Goal: Register for event/course

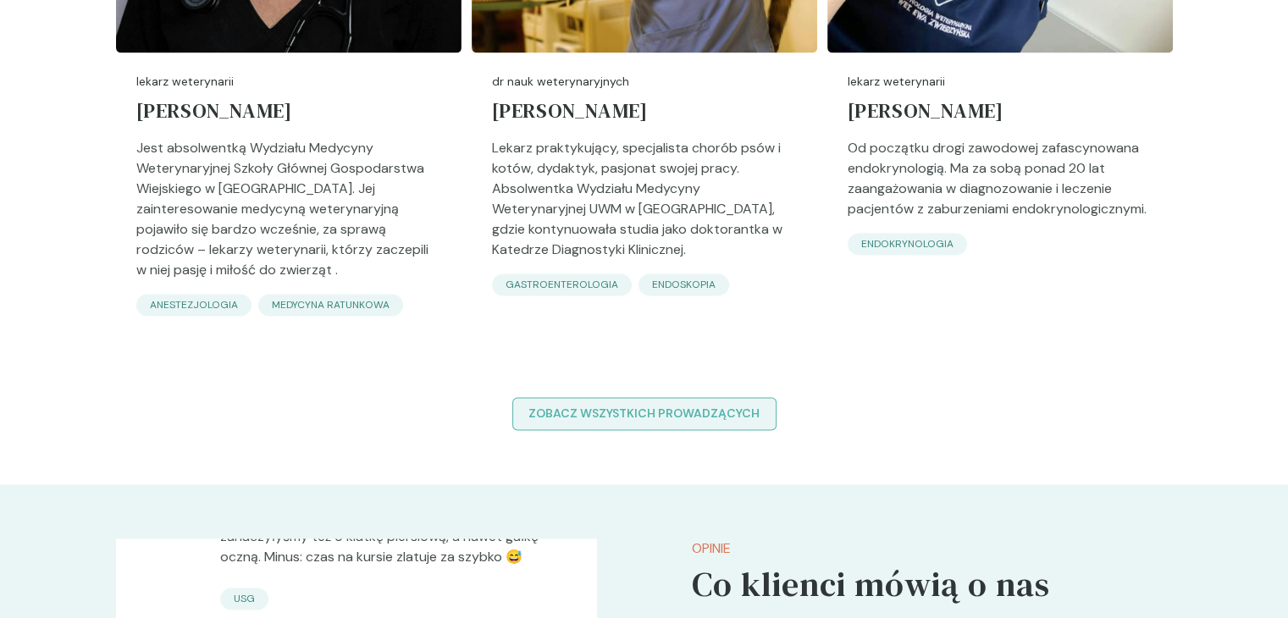
scroll to position [2540, 0]
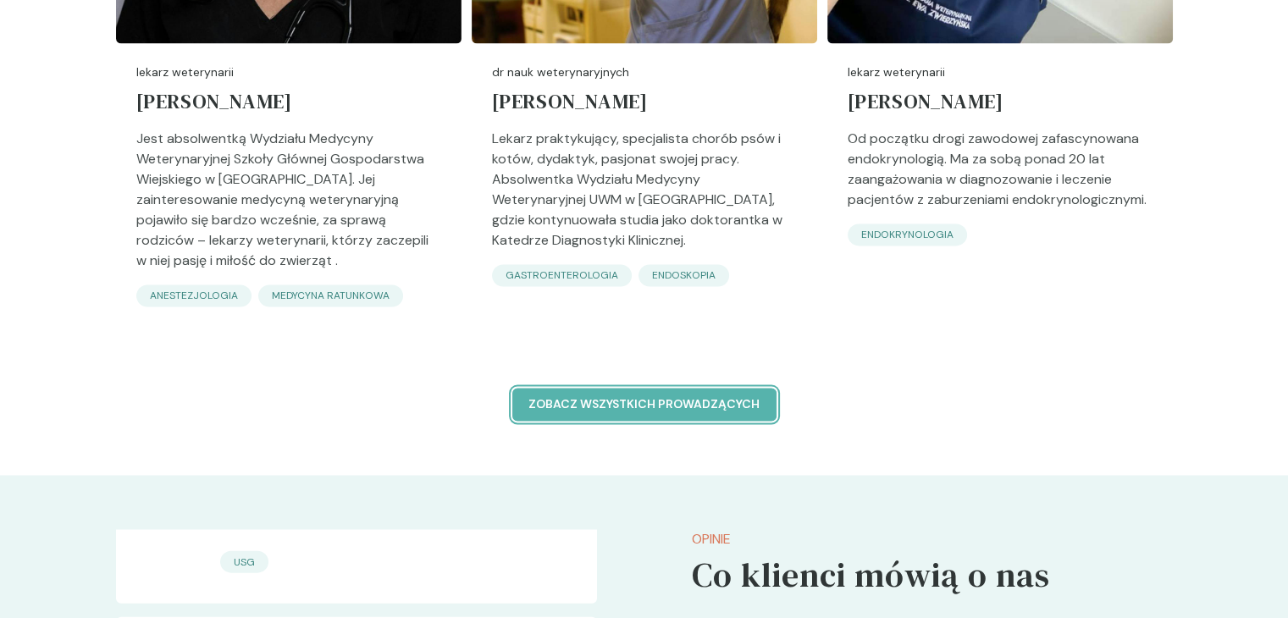
click at [749, 413] on button "Zobacz wszystkich prowadzących" at bounding box center [644, 404] width 264 height 33
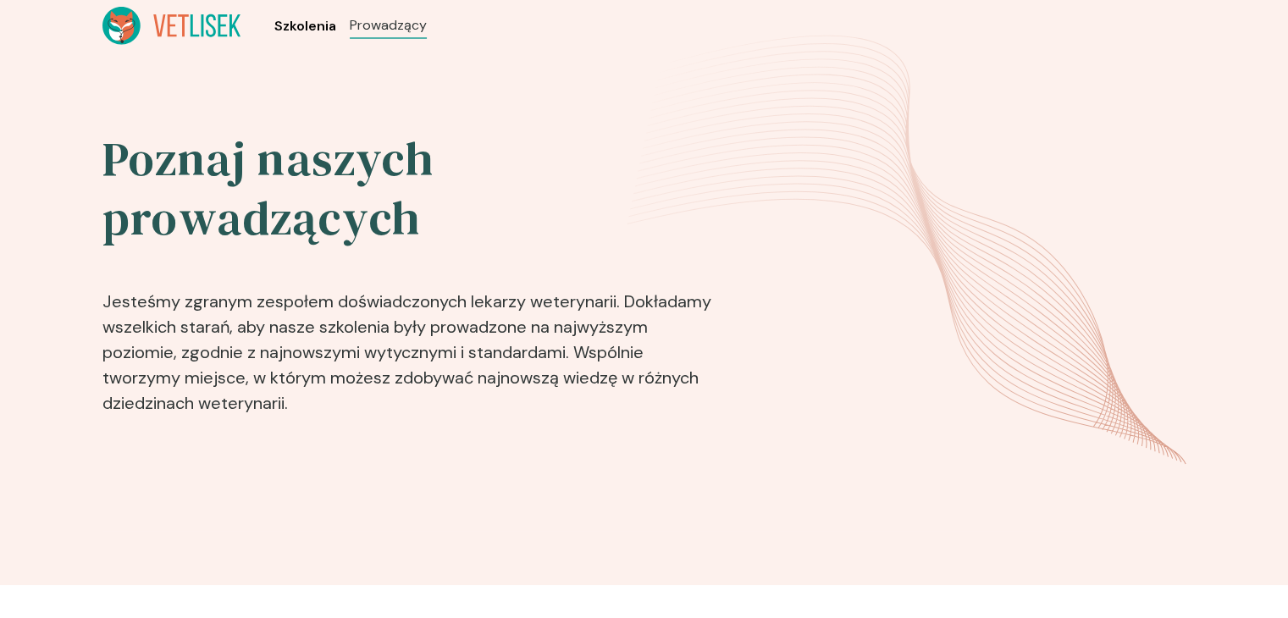
drag, startPoint x: 295, startPoint y: 25, endPoint x: 306, endPoint y: 26, distance: 11.0
click at [295, 25] on span "Szkolenia" at bounding box center [305, 26] width 62 height 20
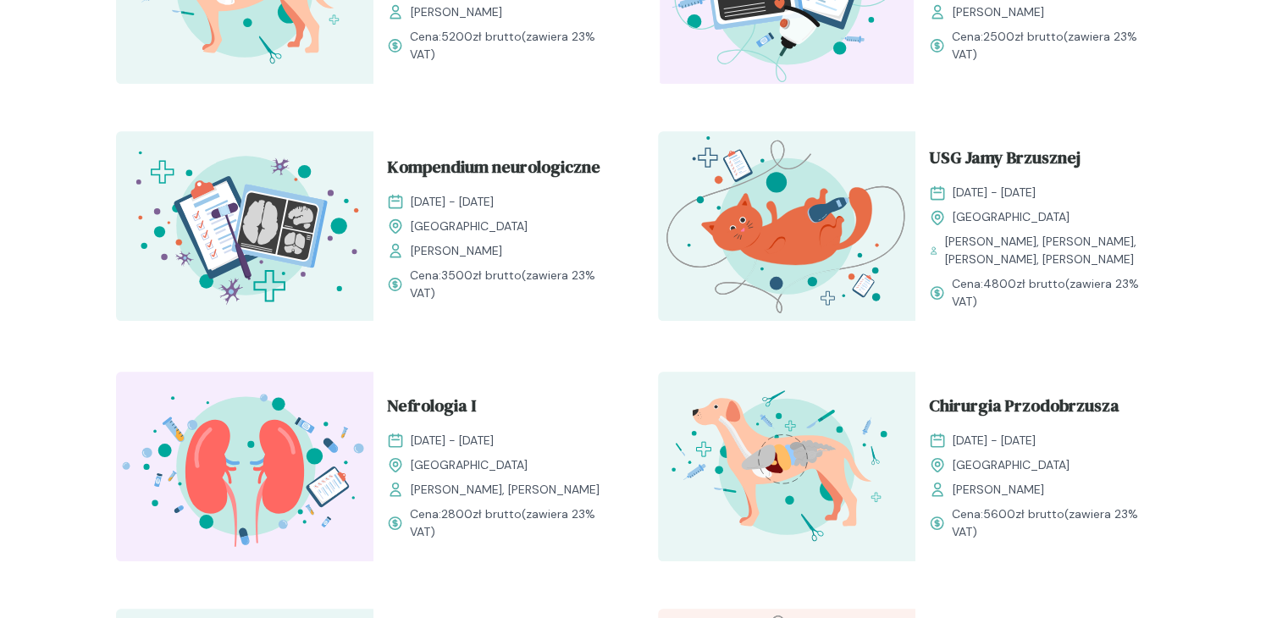
scroll to position [1016, 0]
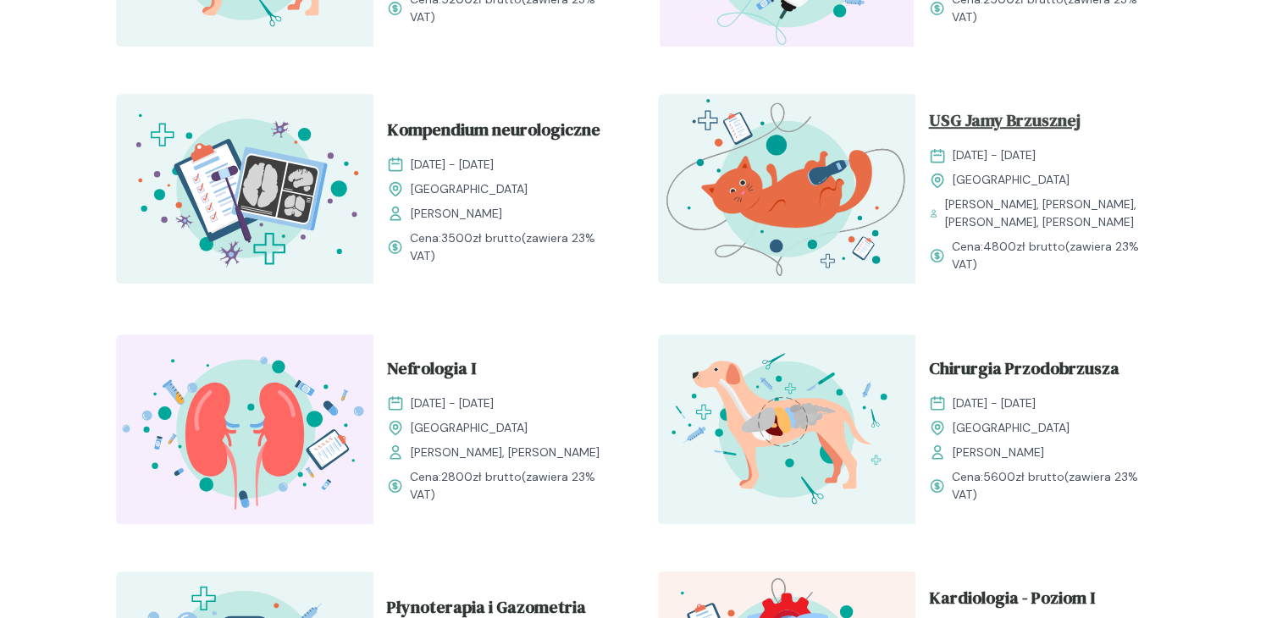
click at [979, 116] on span "USG Jamy Brzusznej" at bounding box center [1005, 124] width 152 height 32
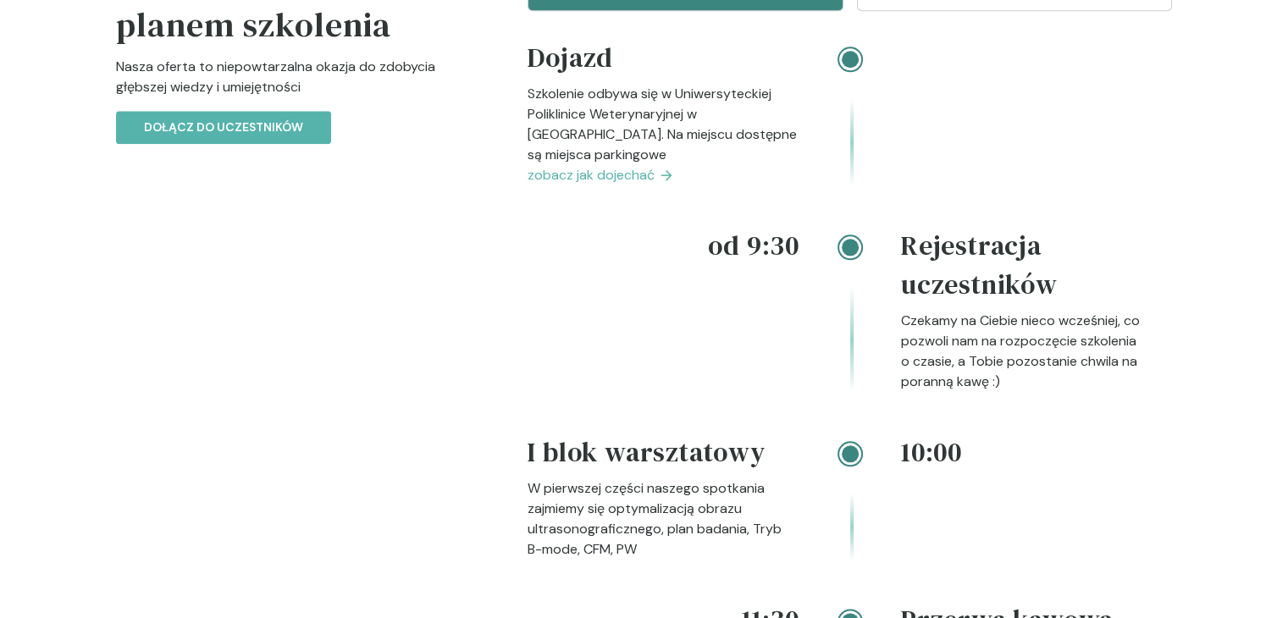
scroll to position [1778, 0]
